Goal: Use online tool/utility: Utilize a website feature to perform a specific function

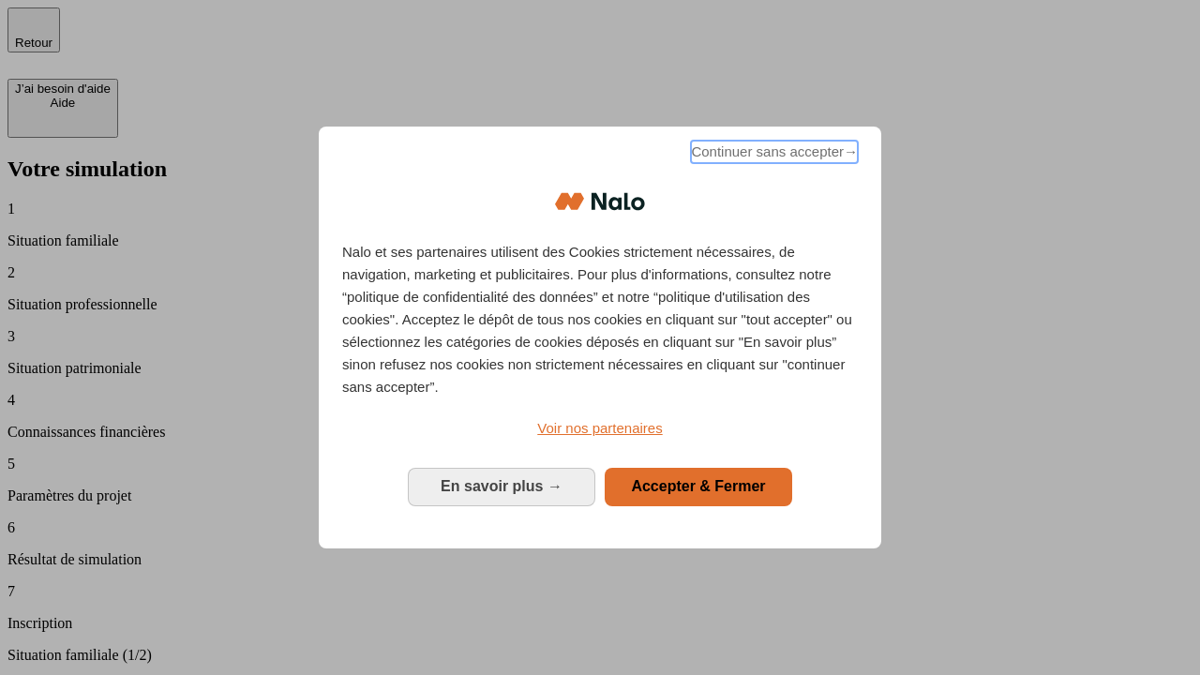
click at [773, 155] on span "Continuer sans accepter →" at bounding box center [774, 152] width 167 height 23
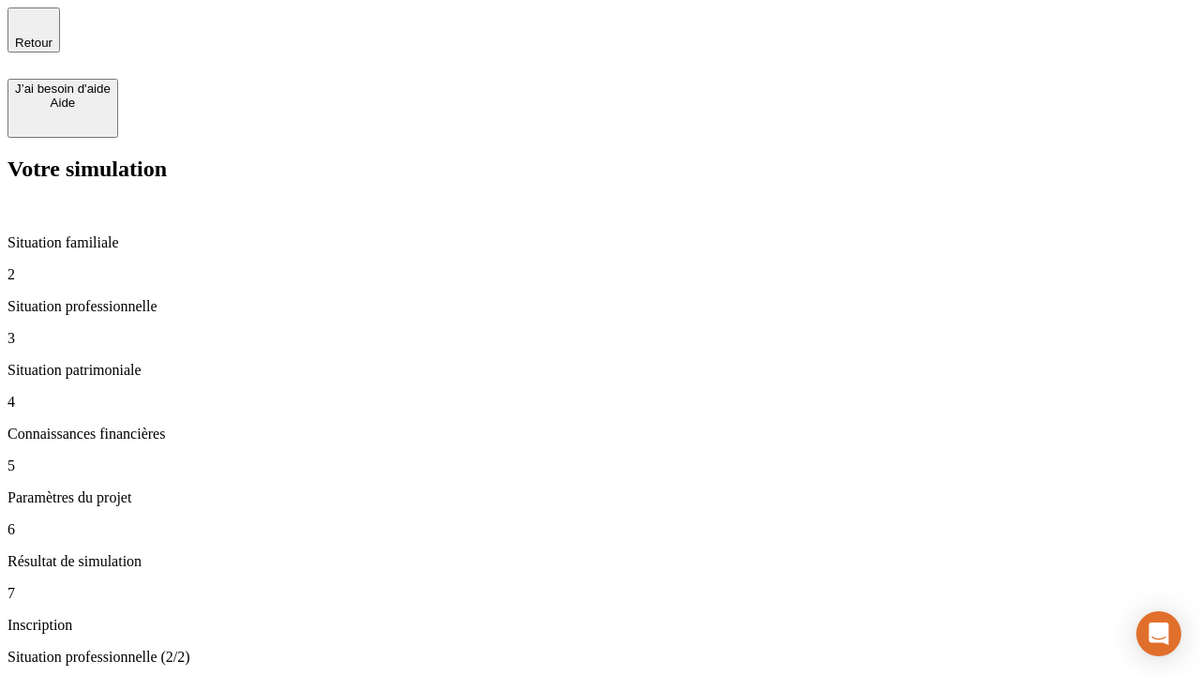
type input "30 000"
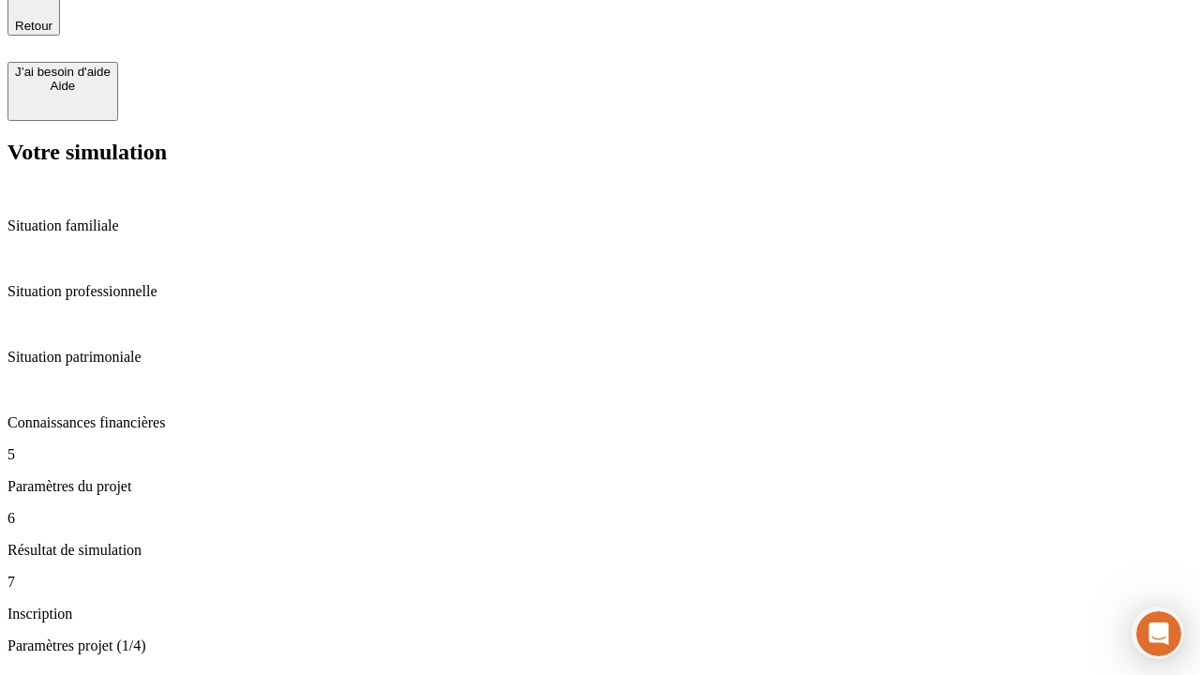
scroll to position [639, 0]
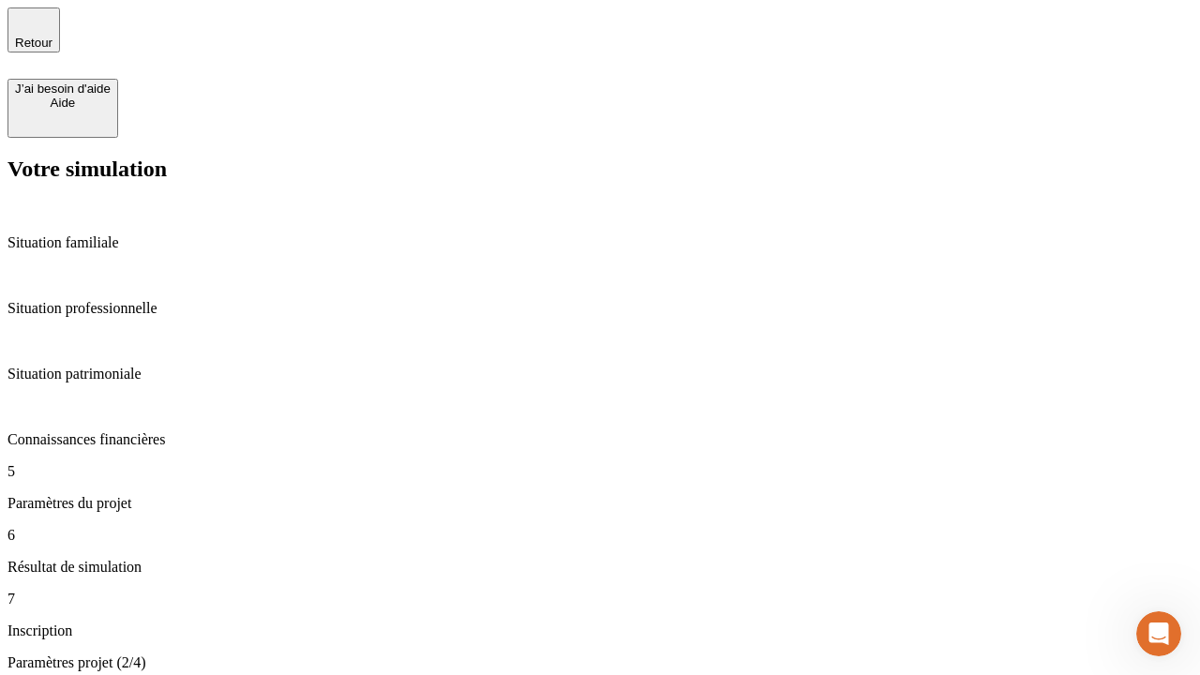
type input "25"
type input "1 000"
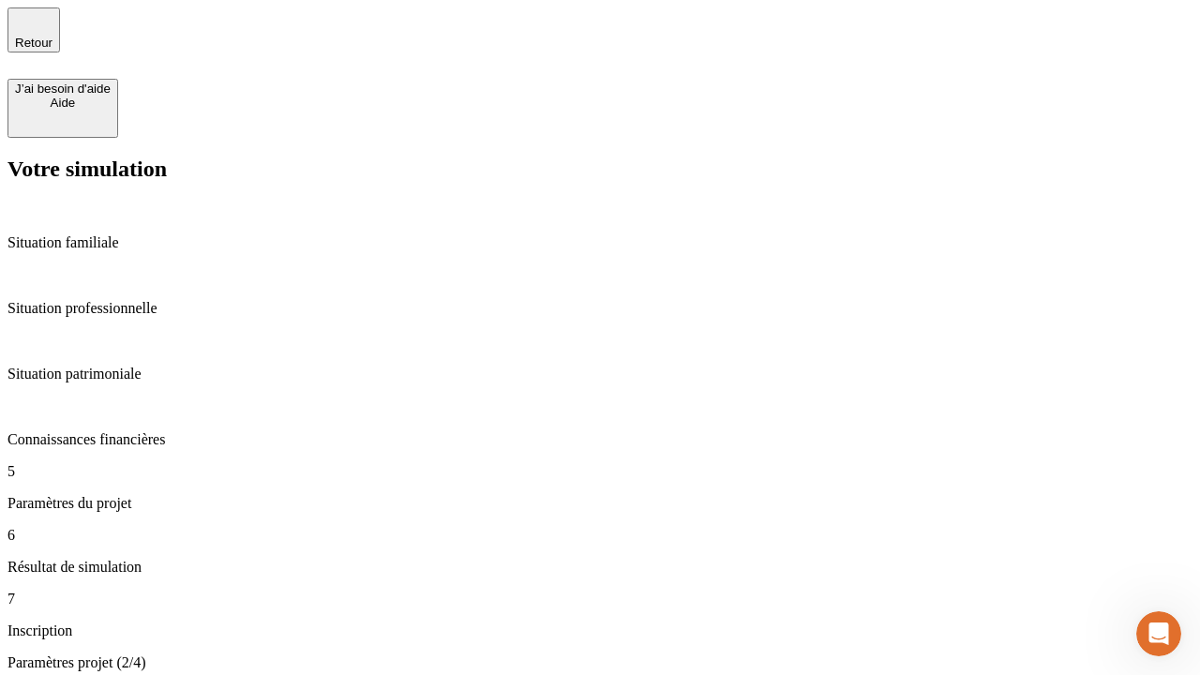
type input "640"
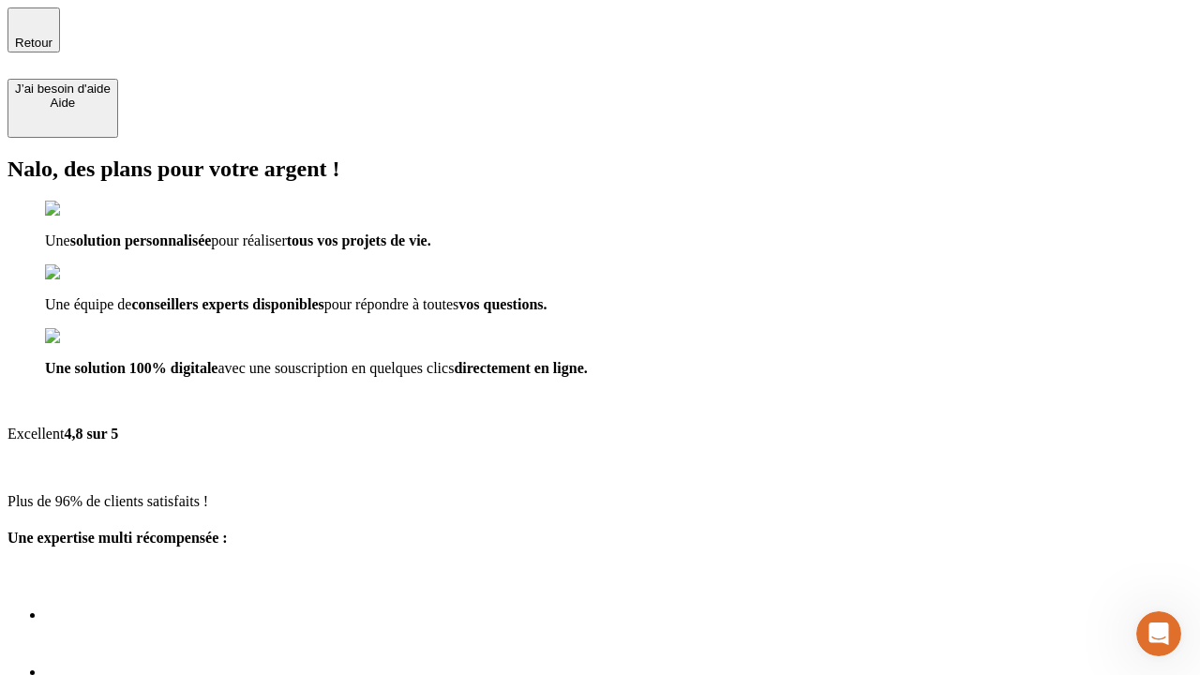
type input "[EMAIL_ADDRESS][PERSON_NAME][DOMAIN_NAME]"
